Goal: Check status: Check status

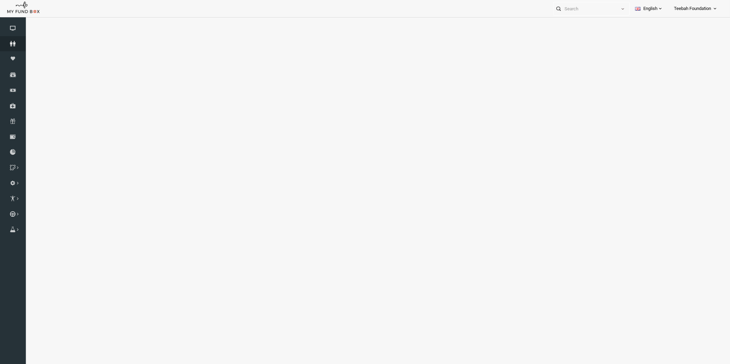
click at [14, 45] on icon at bounding box center [13, 44] width 26 height 6
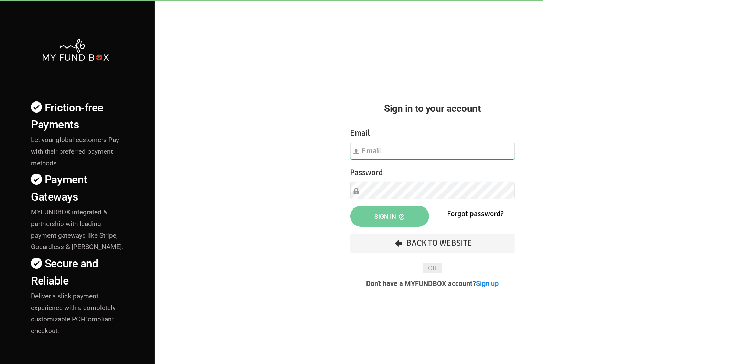
type input "[EMAIL_ADDRESS][DOMAIN_NAME]"
click at [392, 221] on button "Sign in" at bounding box center [389, 216] width 79 height 21
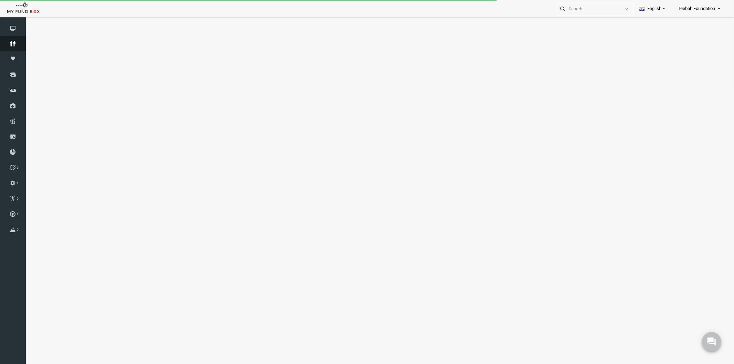
click at [14, 46] on icon at bounding box center [13, 44] width 26 height 6
select select "100"
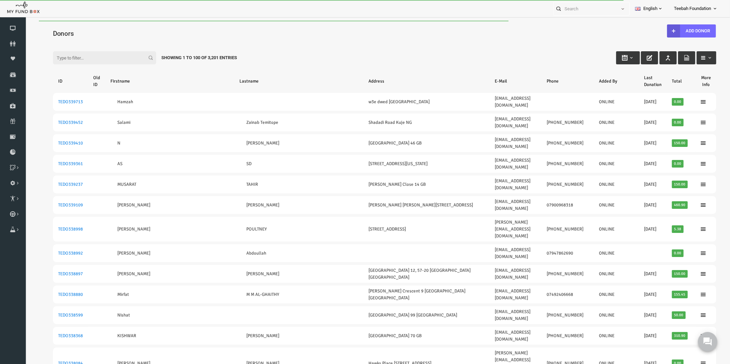
click at [84, 57] on input "Filter:" at bounding box center [90, 57] width 103 height 13
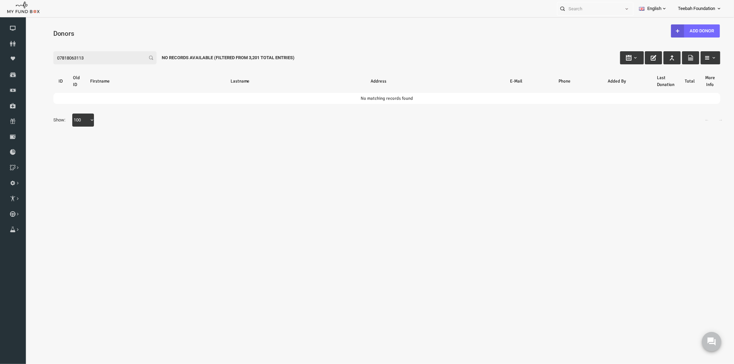
type input "07818063113"
click at [176, 182] on body "Donor Not Found Beneficiary Not Found Partner Not Found!!!! Please Fill out thi…" at bounding box center [372, 123] width 694 height 206
click at [13, 42] on icon at bounding box center [13, 44] width 26 height 6
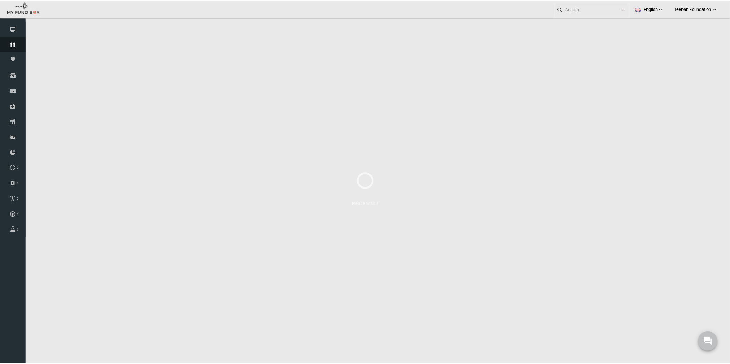
select select "100"
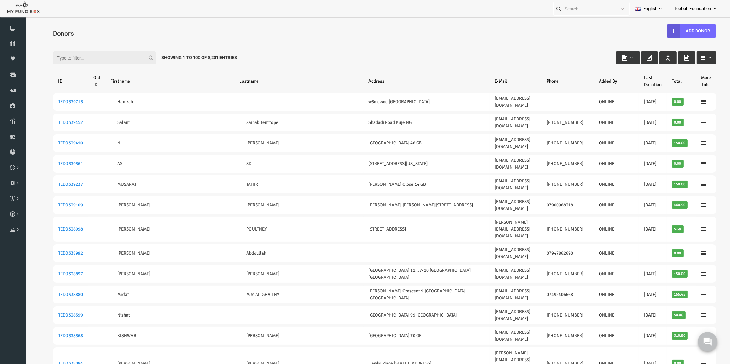
click at [98, 53] on input "Filter:" at bounding box center [90, 57] width 103 height 13
click at [259, 49] on div "Filter: Showing 1 to 100 of 3,201 Entries" at bounding box center [370, 51] width 677 height 19
click at [538, 54] on div "Filter: Showing 1 to 100 of 3,201 Entries" at bounding box center [370, 51] width 677 height 19
